Goal: Task Accomplishment & Management: Use online tool/utility

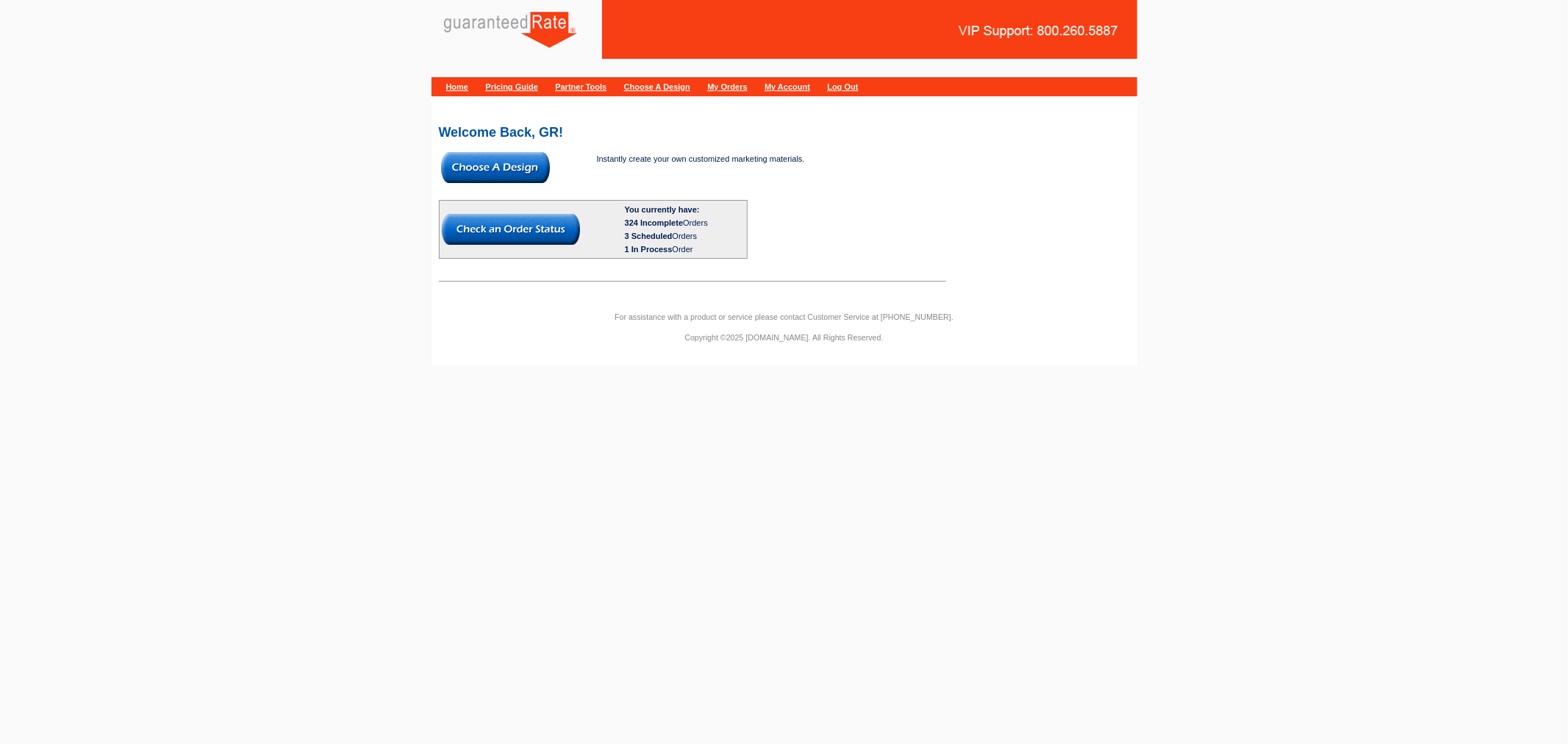
click at [471, 178] on img at bounding box center [495, 168] width 109 height 31
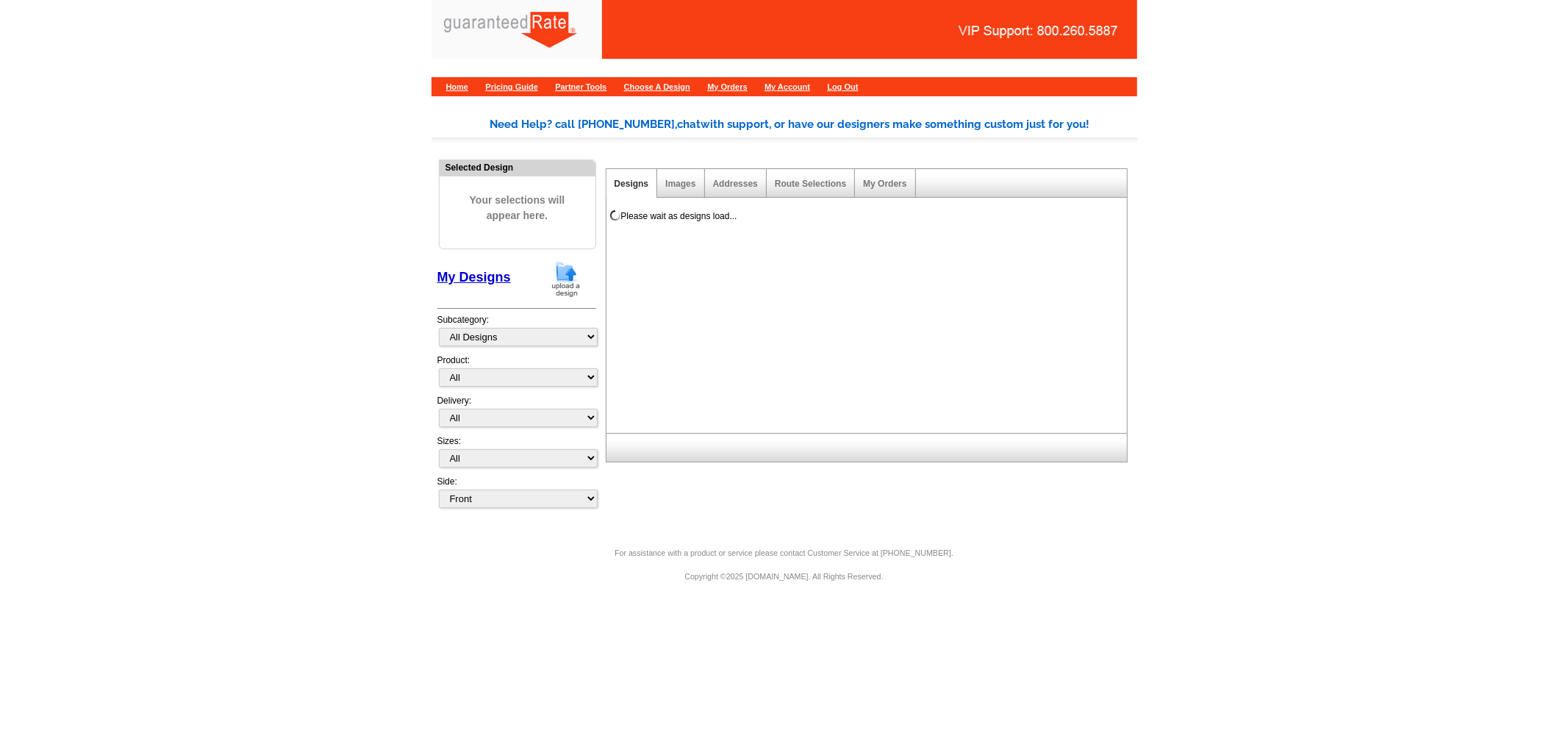
click at [567, 289] on img at bounding box center [566, 279] width 39 height 38
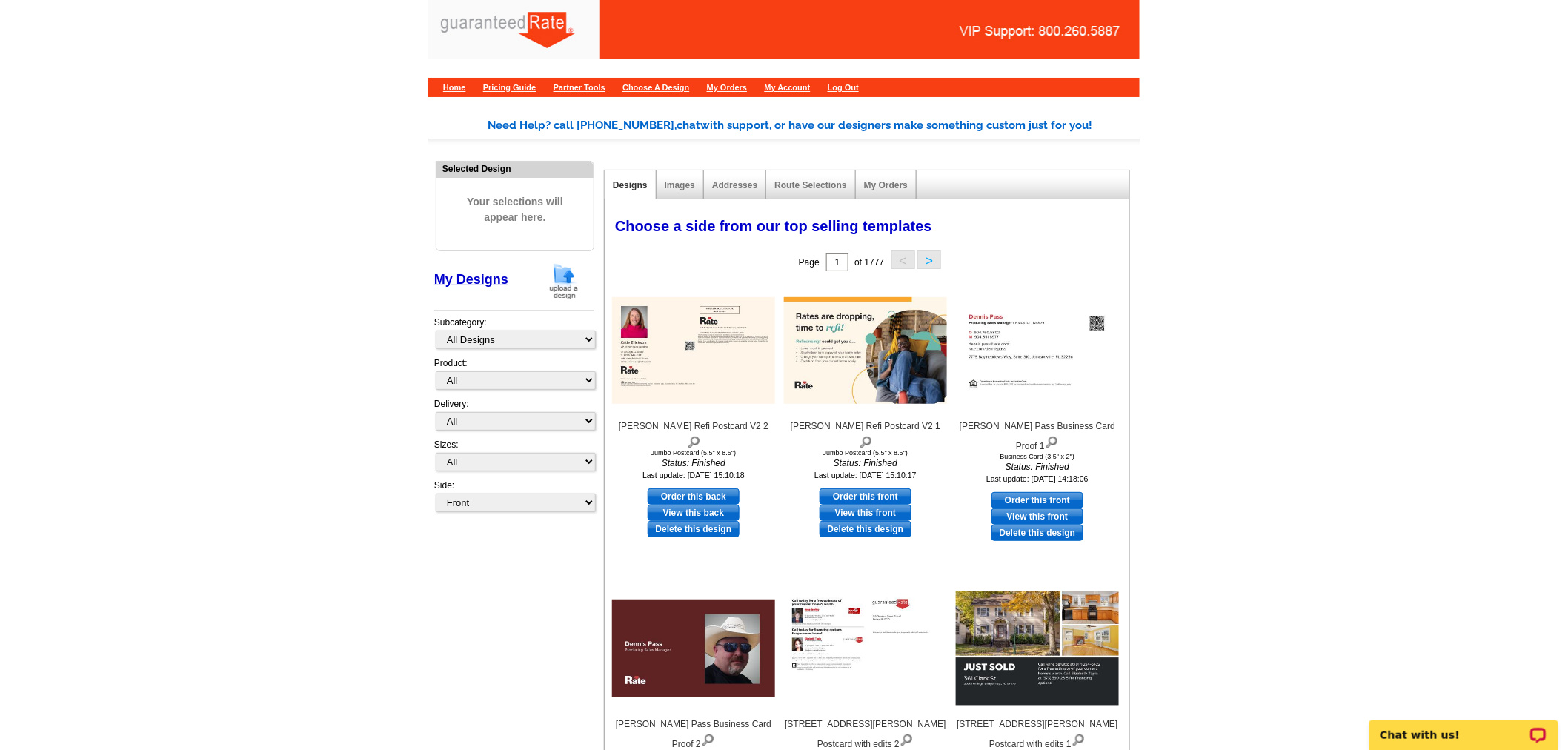
click at [559, 265] on img at bounding box center [564, 281] width 39 height 38
click at [545, 283] on img at bounding box center [564, 281] width 39 height 38
click at [578, 271] on img at bounding box center [564, 281] width 39 height 38
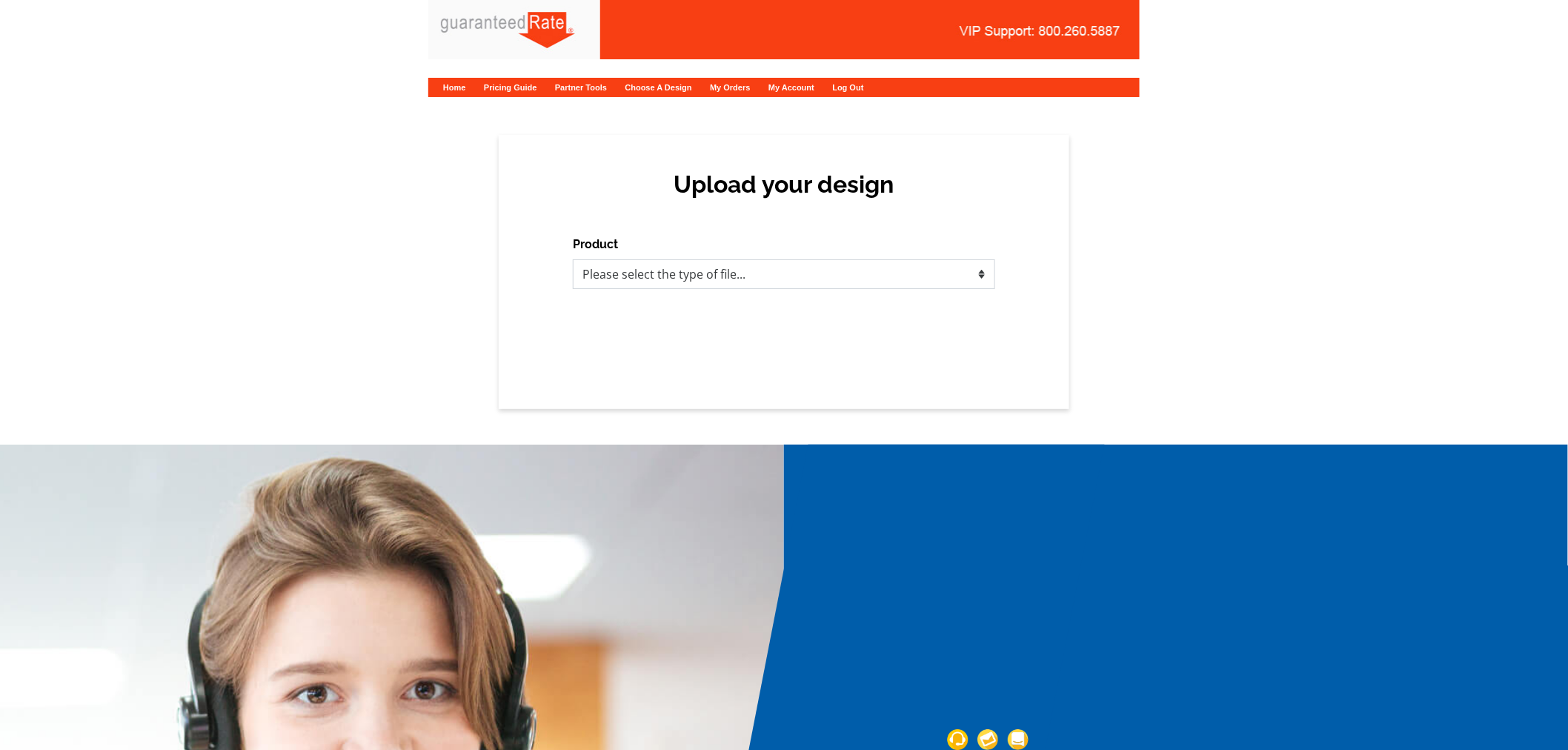
click at [579, 271] on select "Please select the type of file... Postcards Calendars Business Cards Letters an…" at bounding box center [784, 274] width 422 height 30
click at [713, 282] on select "Please select the type of file... Postcards Calendars Business Cards Letters an…" at bounding box center [784, 274] width 422 height 30
select select "1"
click at [573, 259] on select "Please select the type of file... Postcards Calendars Business Cards Letters an…" at bounding box center [784, 274] width 422 height 30
